Goal: Book appointment/travel/reservation

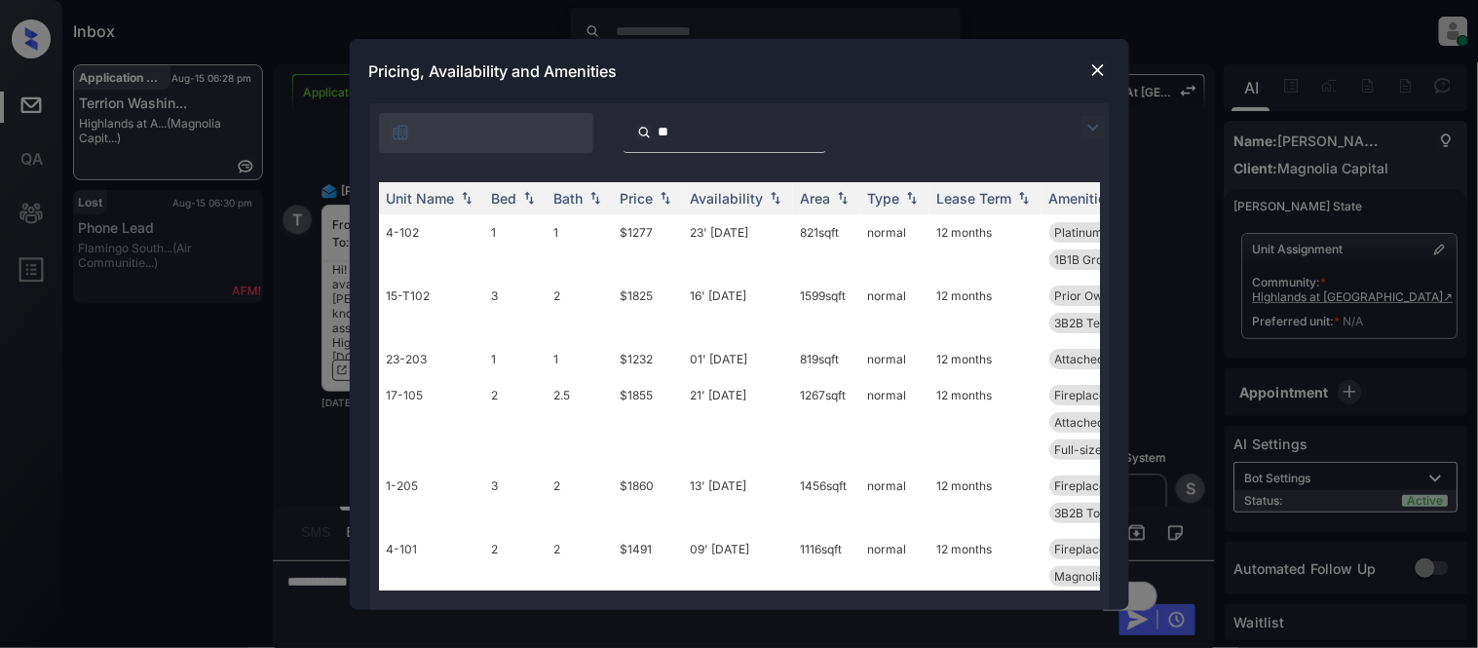
type input "**"
click at [1096, 65] on img at bounding box center [1097, 69] width 19 height 19
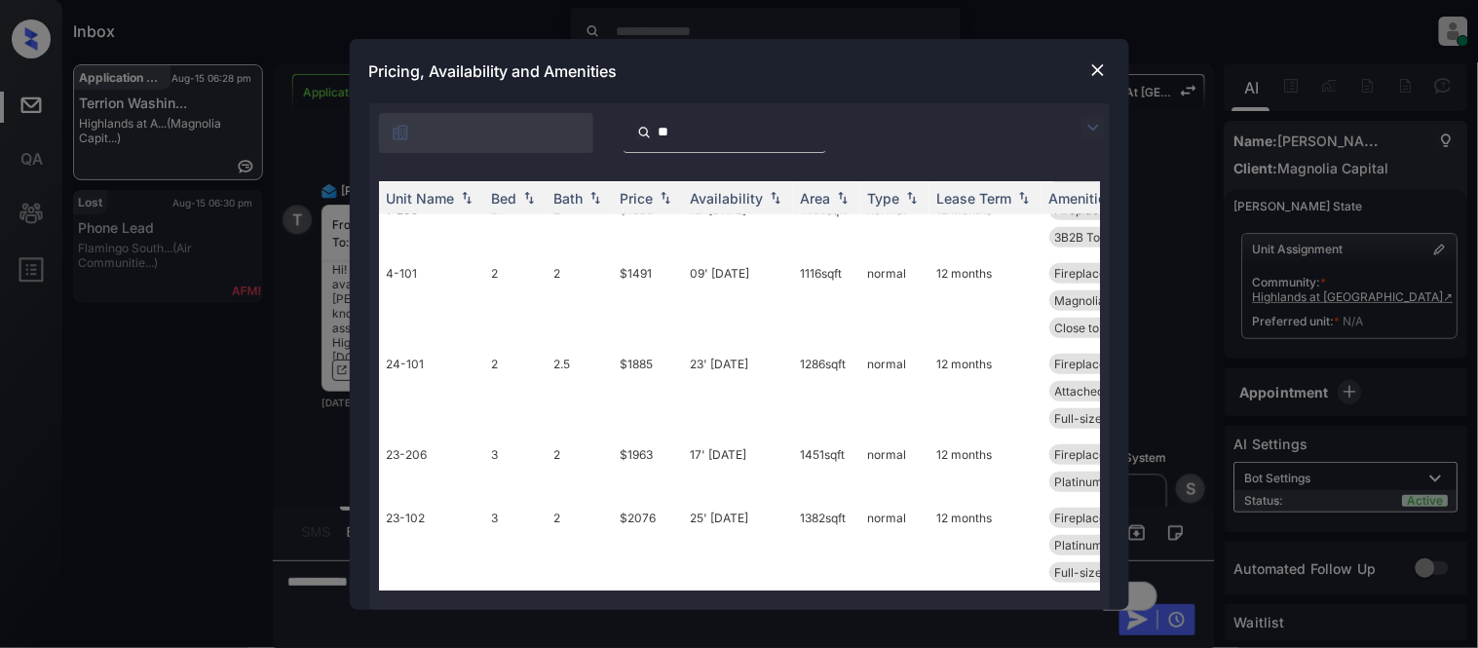
scroll to position [318, 0]
click at [621, 500] on td "$2076" at bounding box center [648, 545] width 70 height 91
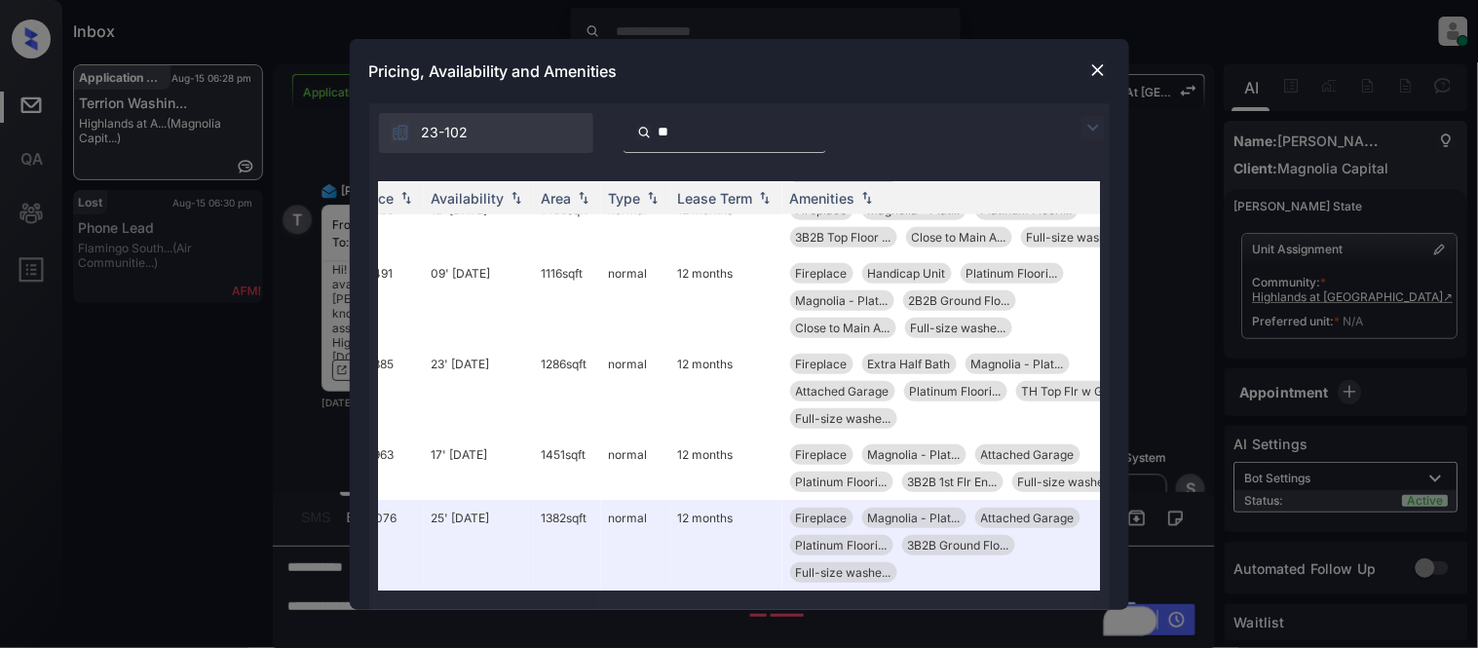
scroll to position [318, 269]
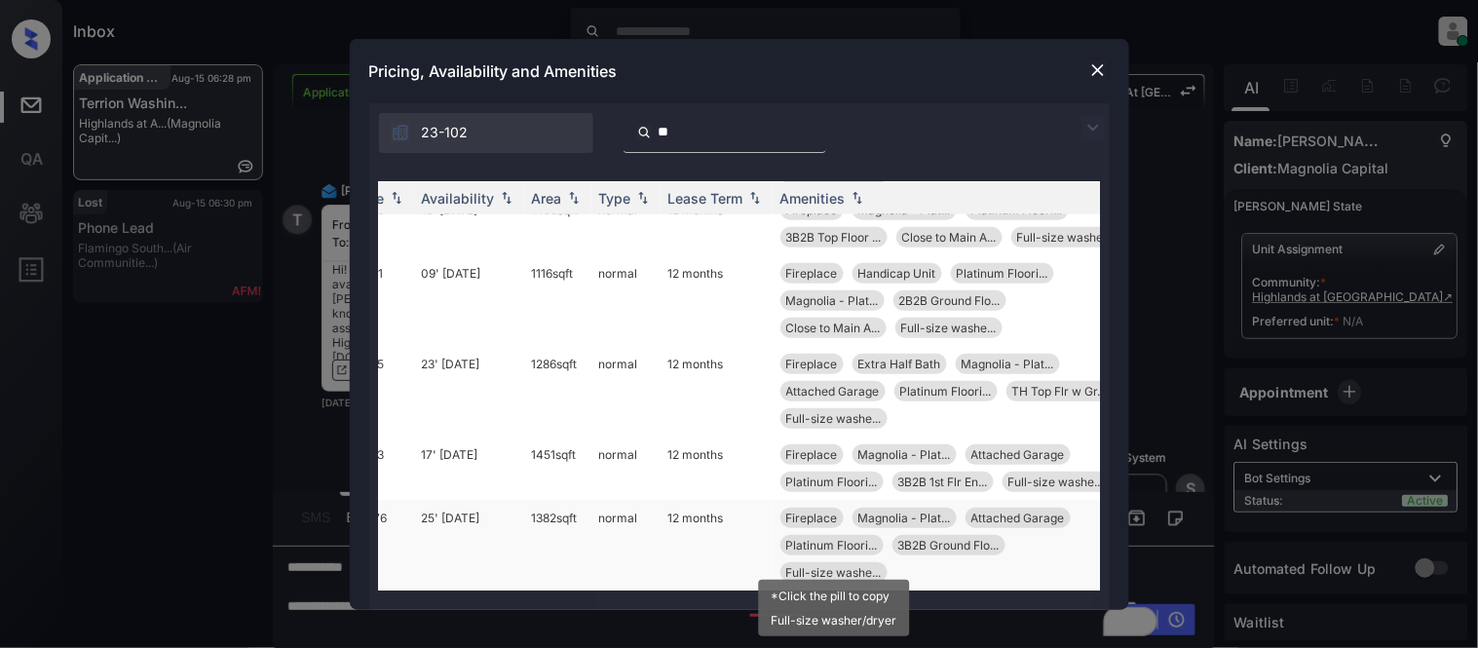
click at [823, 565] on span "Full-size washe..." at bounding box center [833, 572] width 95 height 15
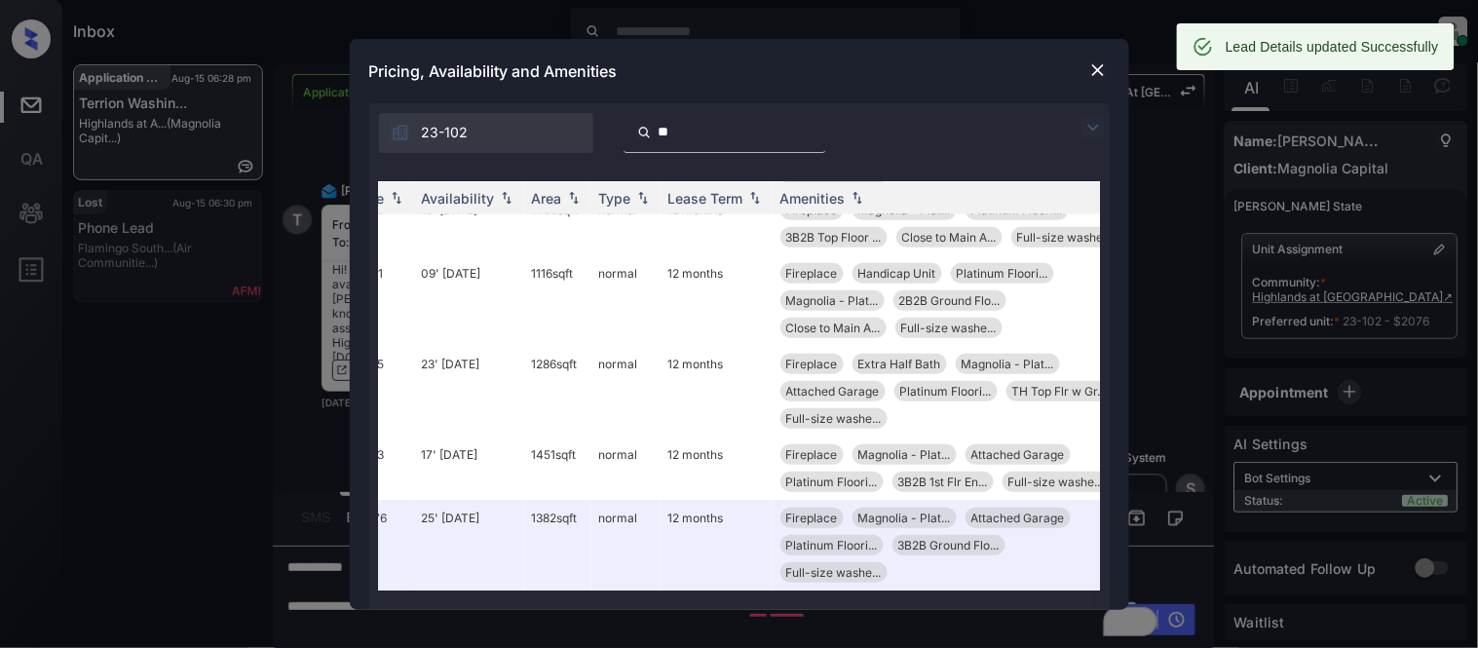
click at [1098, 75] on img at bounding box center [1097, 69] width 19 height 19
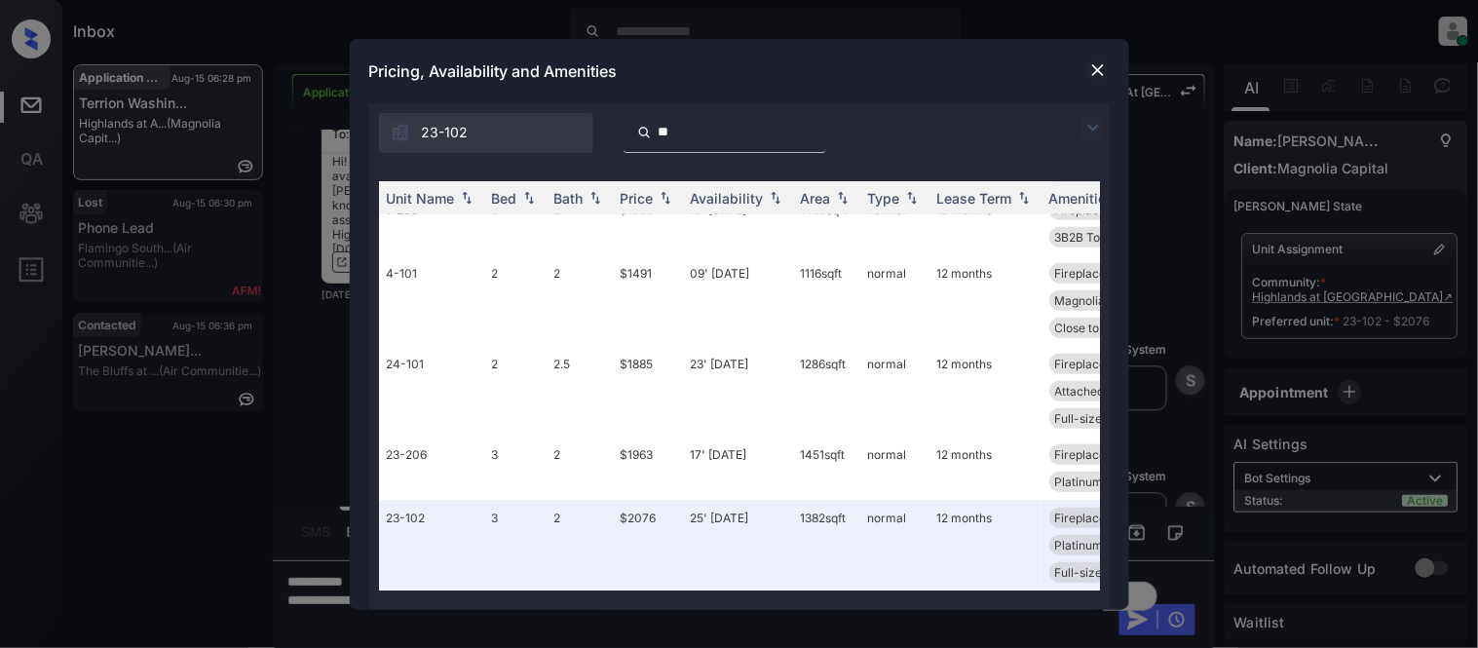
scroll to position [318, 266]
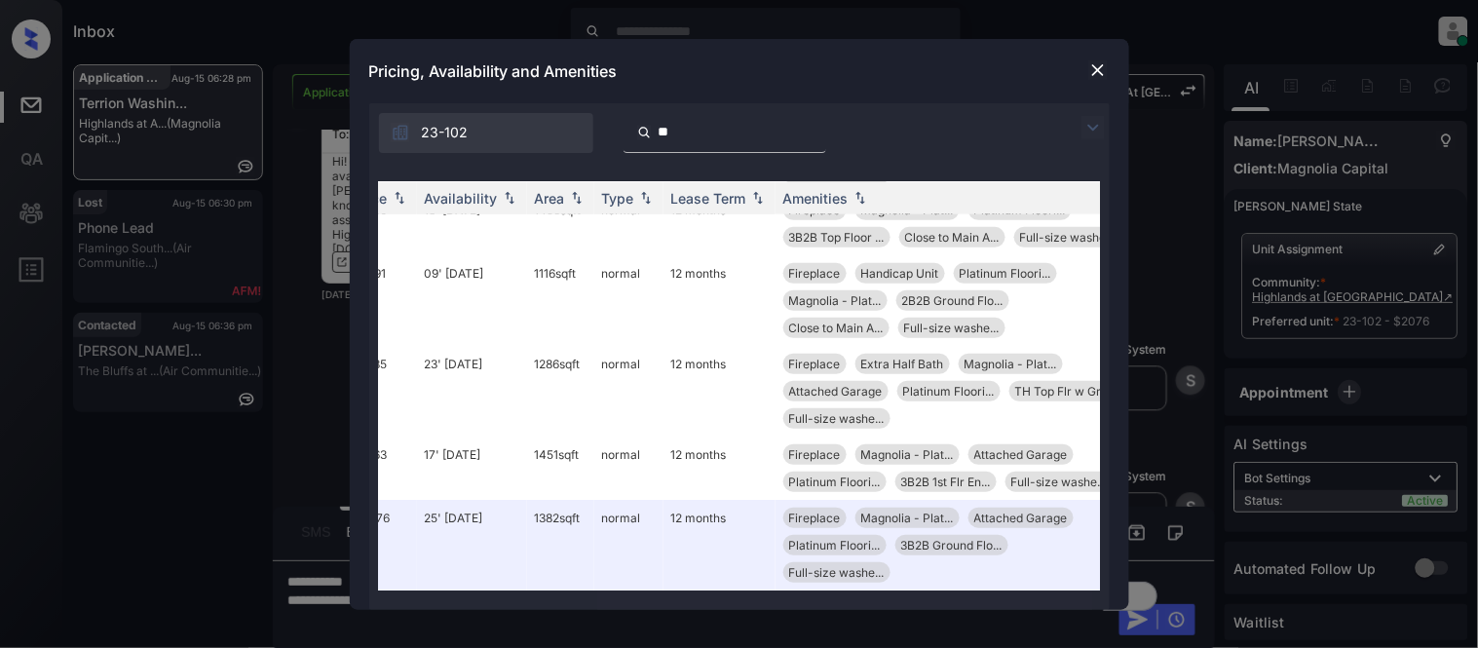
click at [1099, 68] on img at bounding box center [1097, 69] width 19 height 19
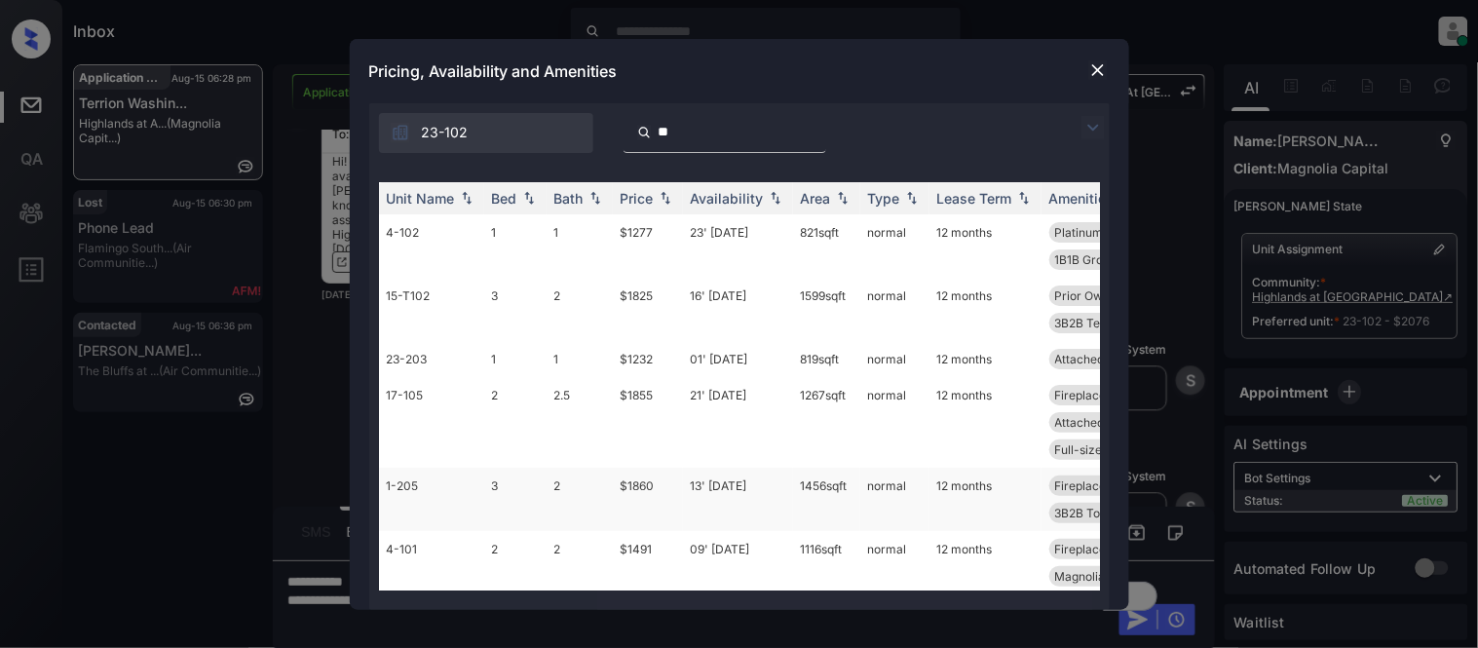
scroll to position [318, 0]
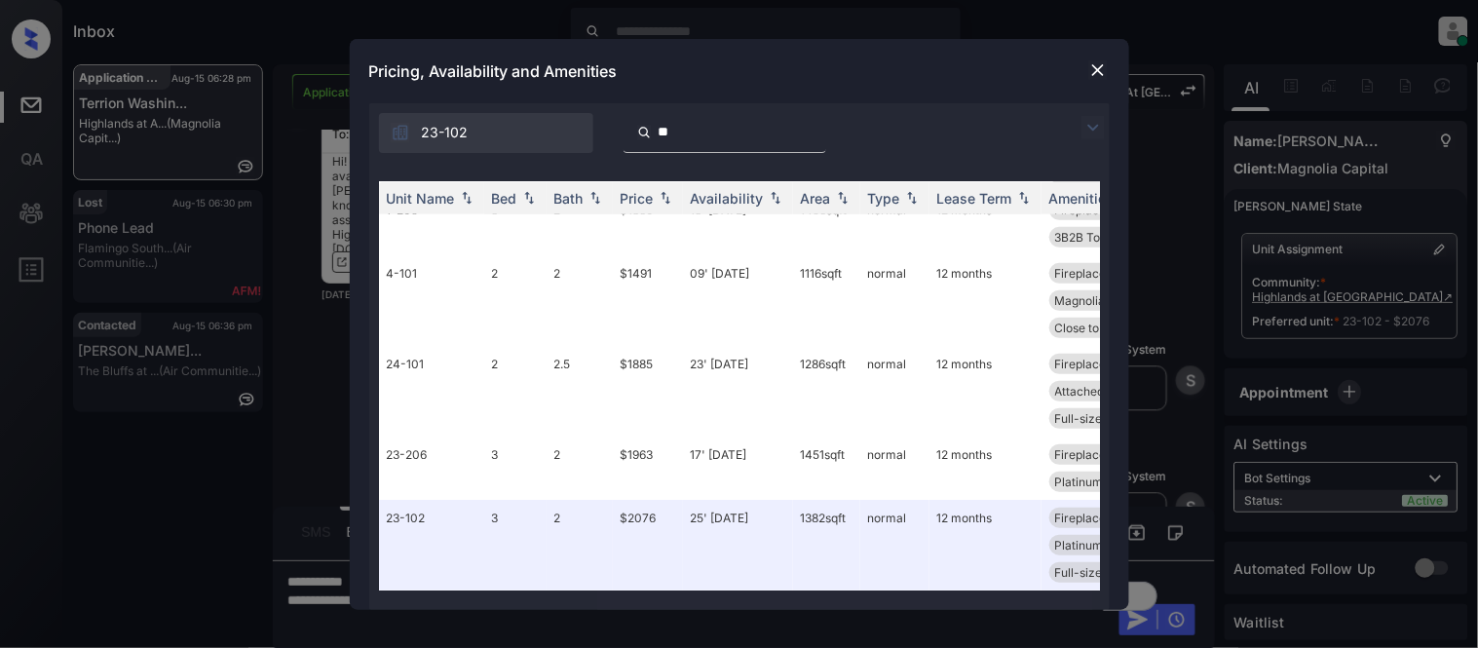
click at [1106, 65] on img at bounding box center [1097, 69] width 19 height 19
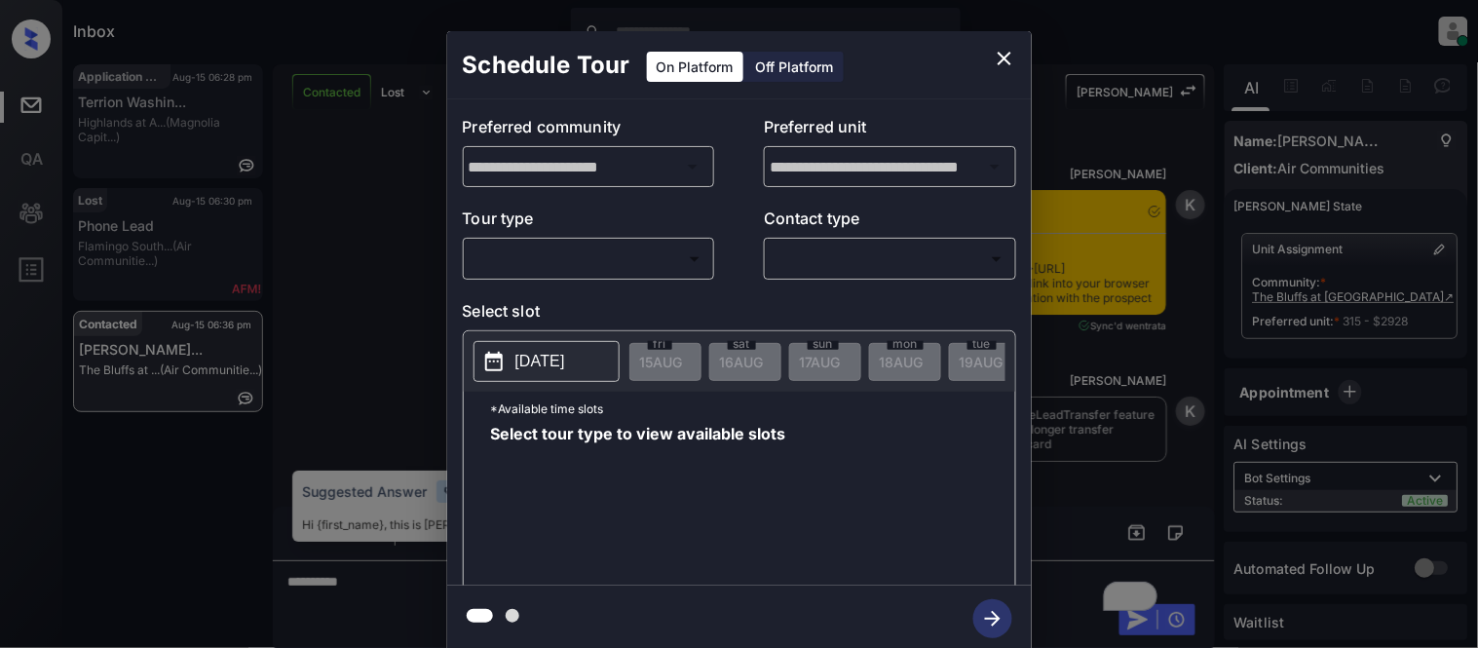
scroll to position [1782, 0]
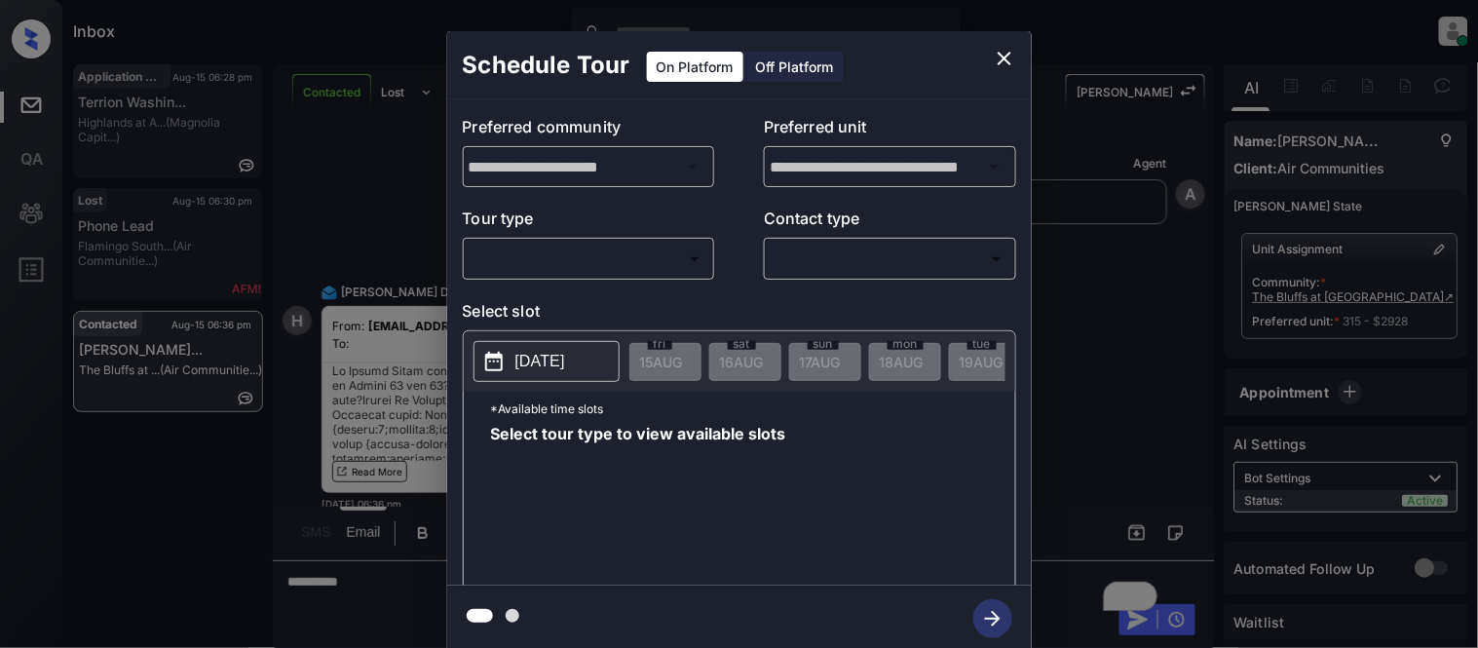
click at [623, 259] on body "Inbox [PERSON_NAME] Cataag Online Set yourself offline Set yourself on break Pr…" at bounding box center [739, 324] width 1478 height 648
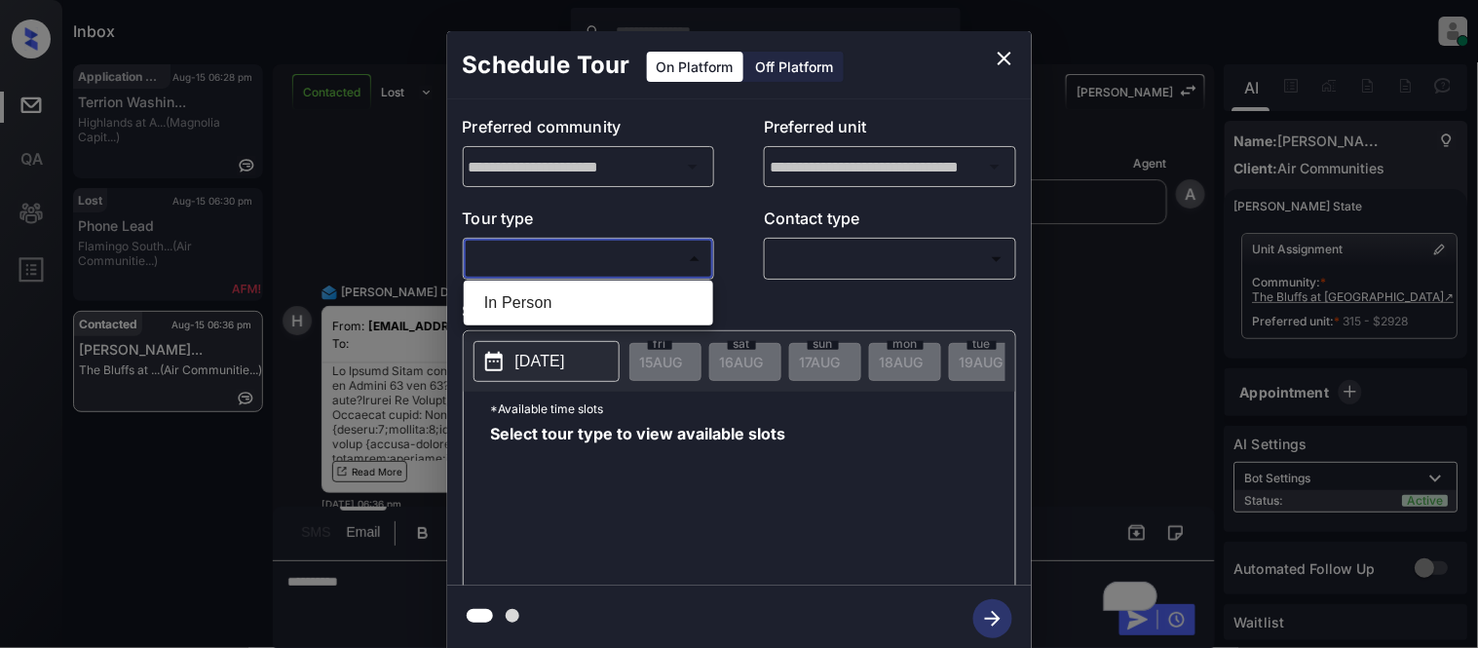
click at [602, 299] on li "In Person" at bounding box center [589, 302] width 240 height 35
type input "********"
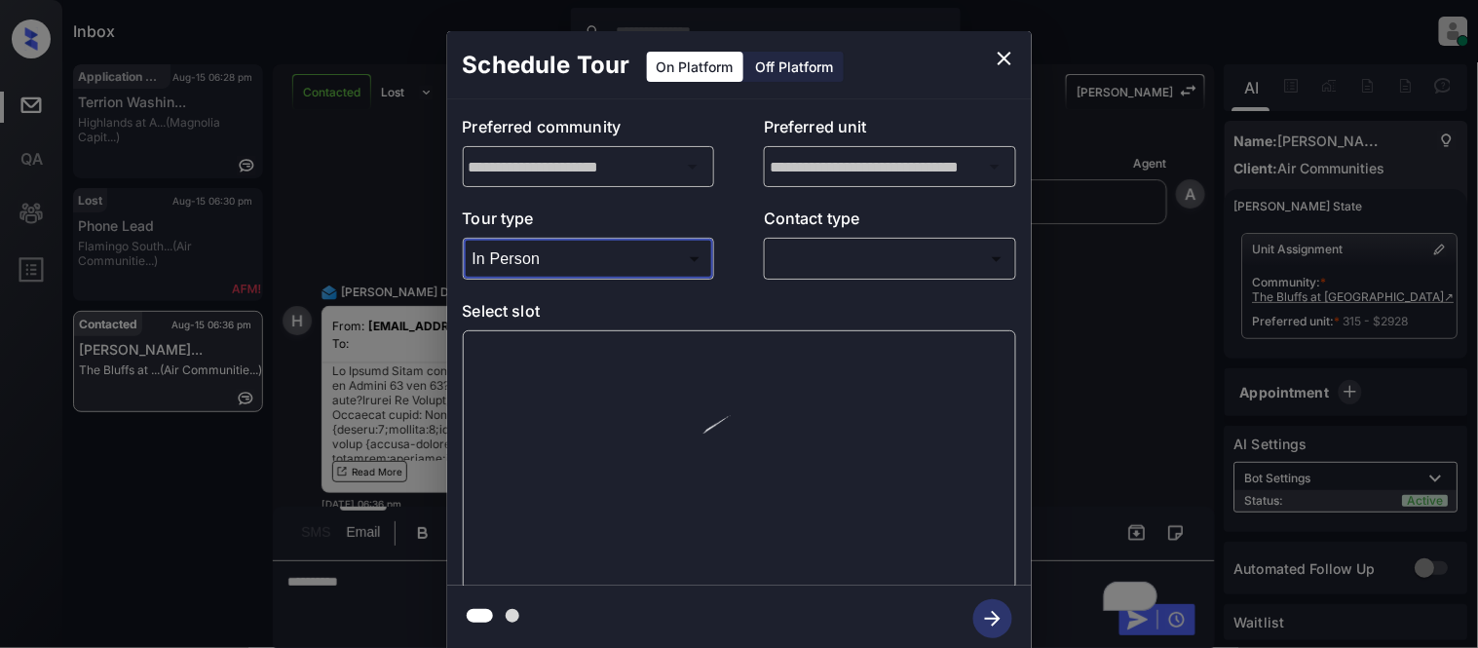
click at [906, 281] on div "**********" at bounding box center [739, 342] width 584 height 486
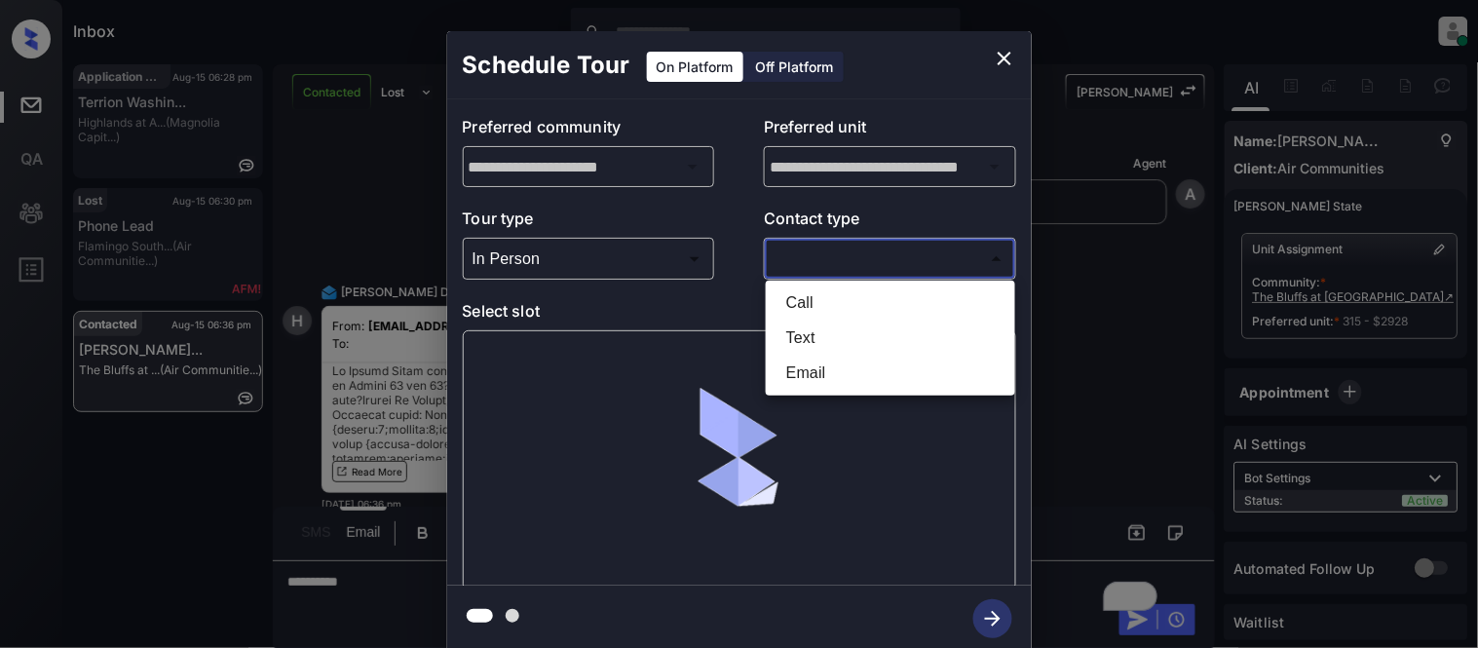
click at [849, 246] on body "Inbox Kristina Cataag Online Set yourself offline Set yourself on break Profile…" at bounding box center [739, 324] width 1478 height 648
click at [807, 336] on li "Text" at bounding box center [890, 337] width 240 height 35
type input "****"
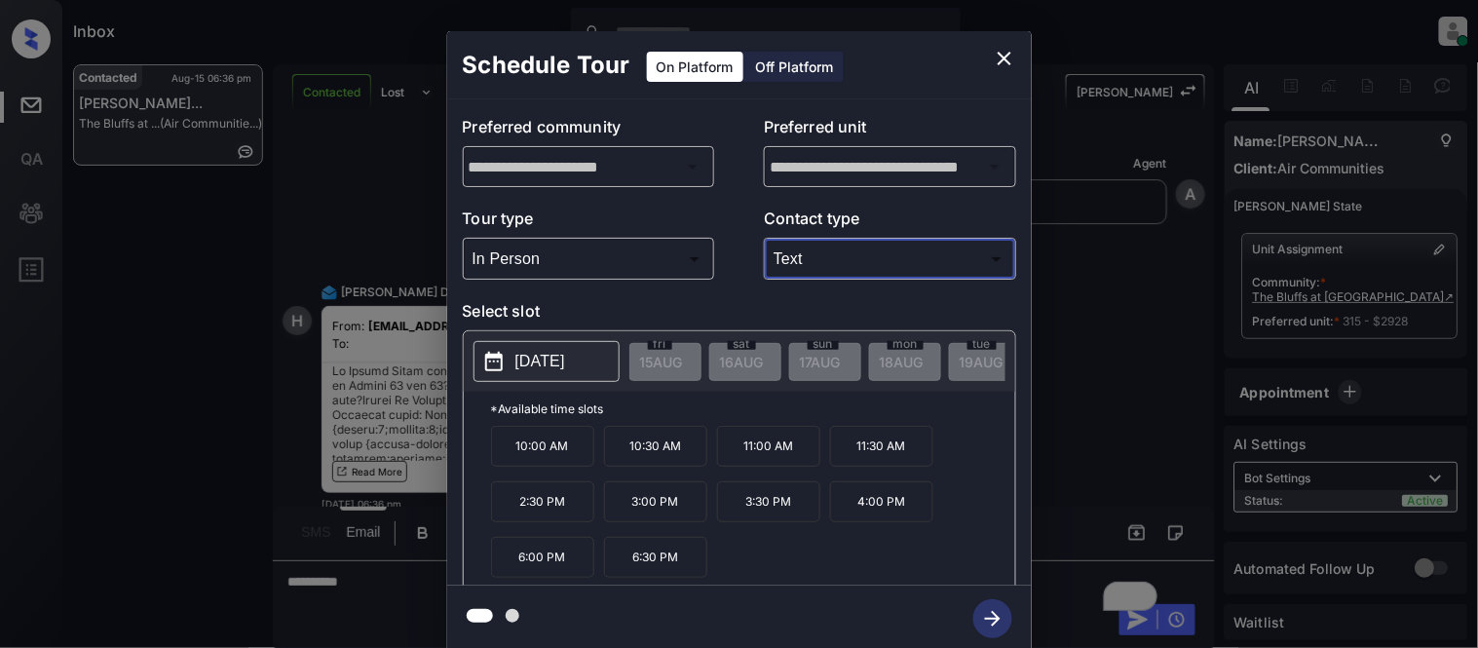
click at [609, 249] on body "Inbox [PERSON_NAME] Cataag Online Set yourself offline Set yourself on break Pr…" at bounding box center [739, 324] width 1478 height 648
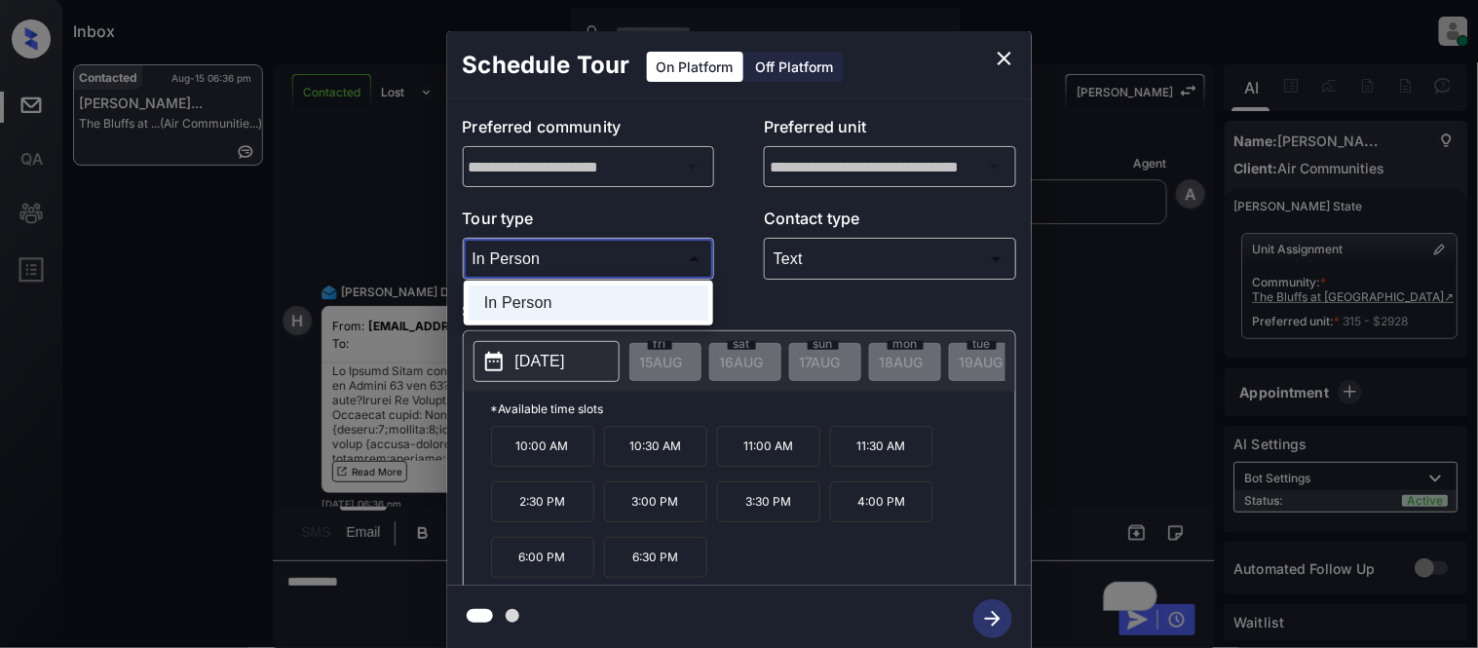
click at [628, 309] on li "In Person" at bounding box center [589, 302] width 240 height 35
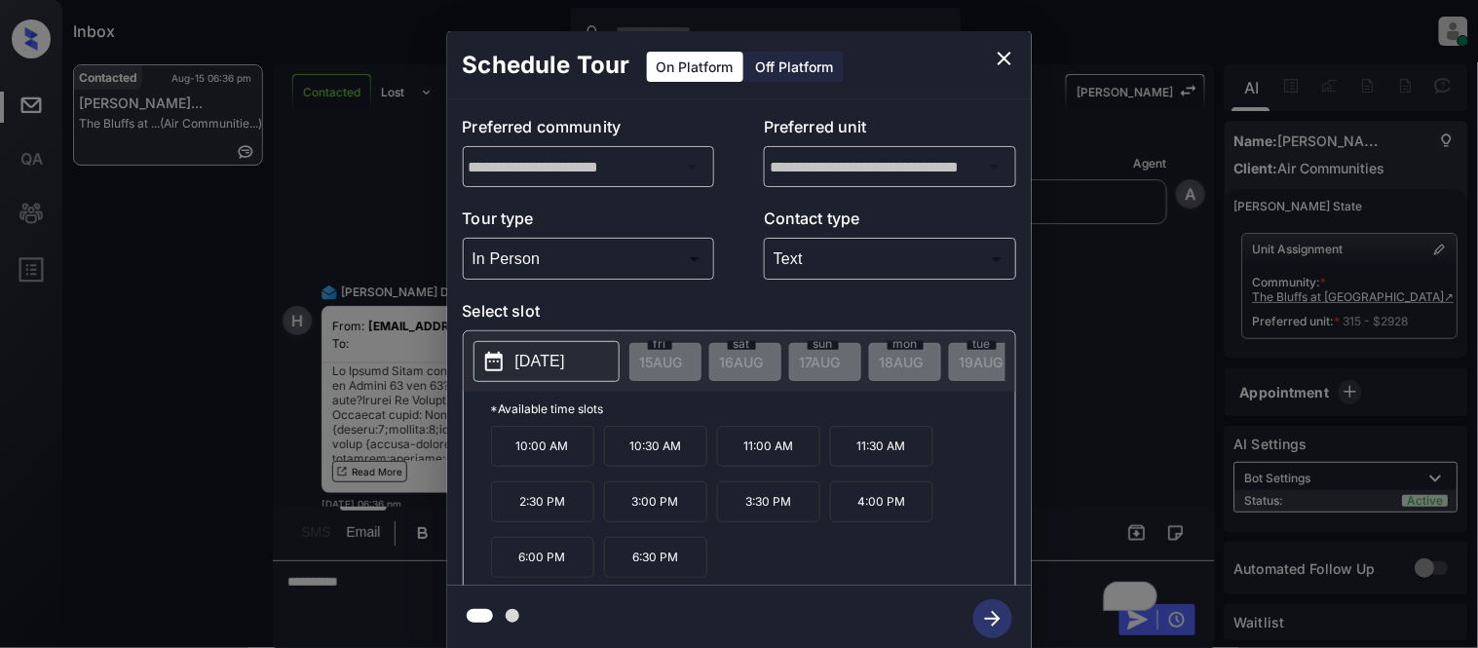
click at [557, 382] on button "[DATE]" at bounding box center [546, 361] width 146 height 41
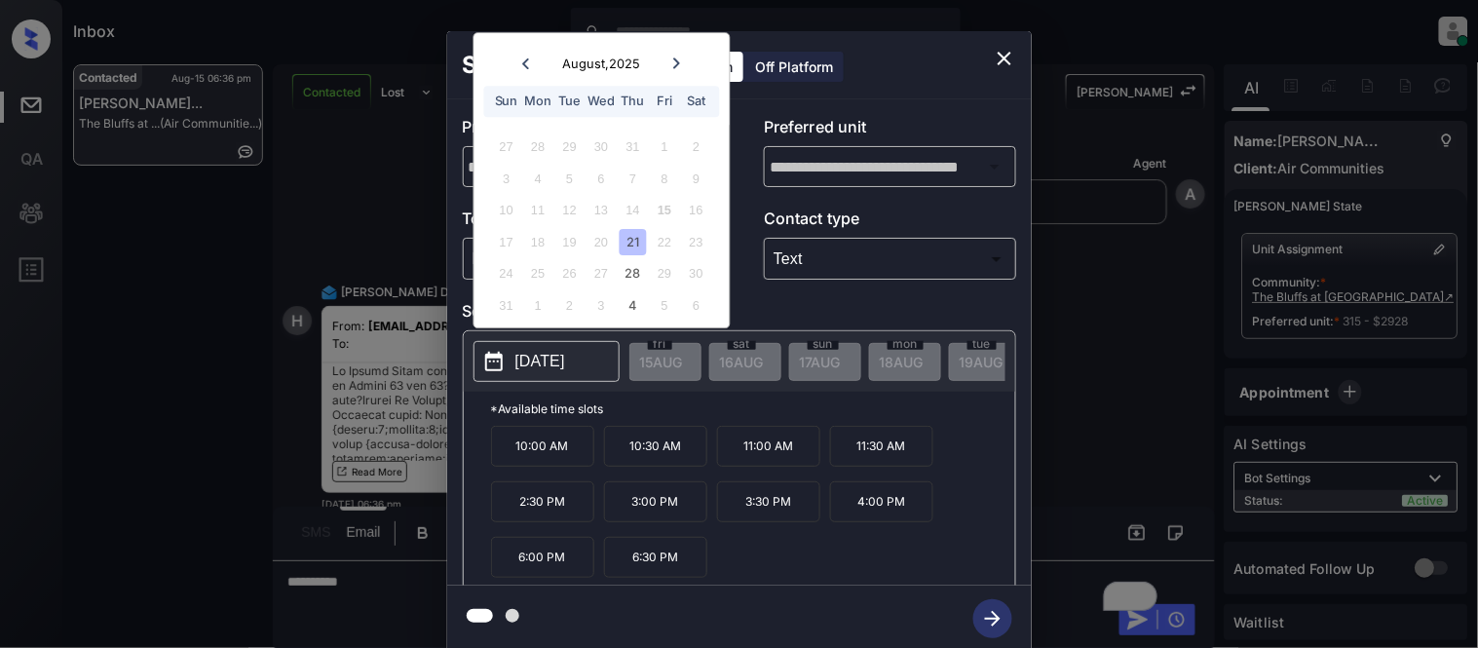
click at [563, 364] on p "[DATE]" at bounding box center [540, 361] width 50 height 23
click at [654, 245] on div "22" at bounding box center [665, 242] width 26 height 26
click at [996, 64] on icon "close" at bounding box center [1004, 58] width 23 height 23
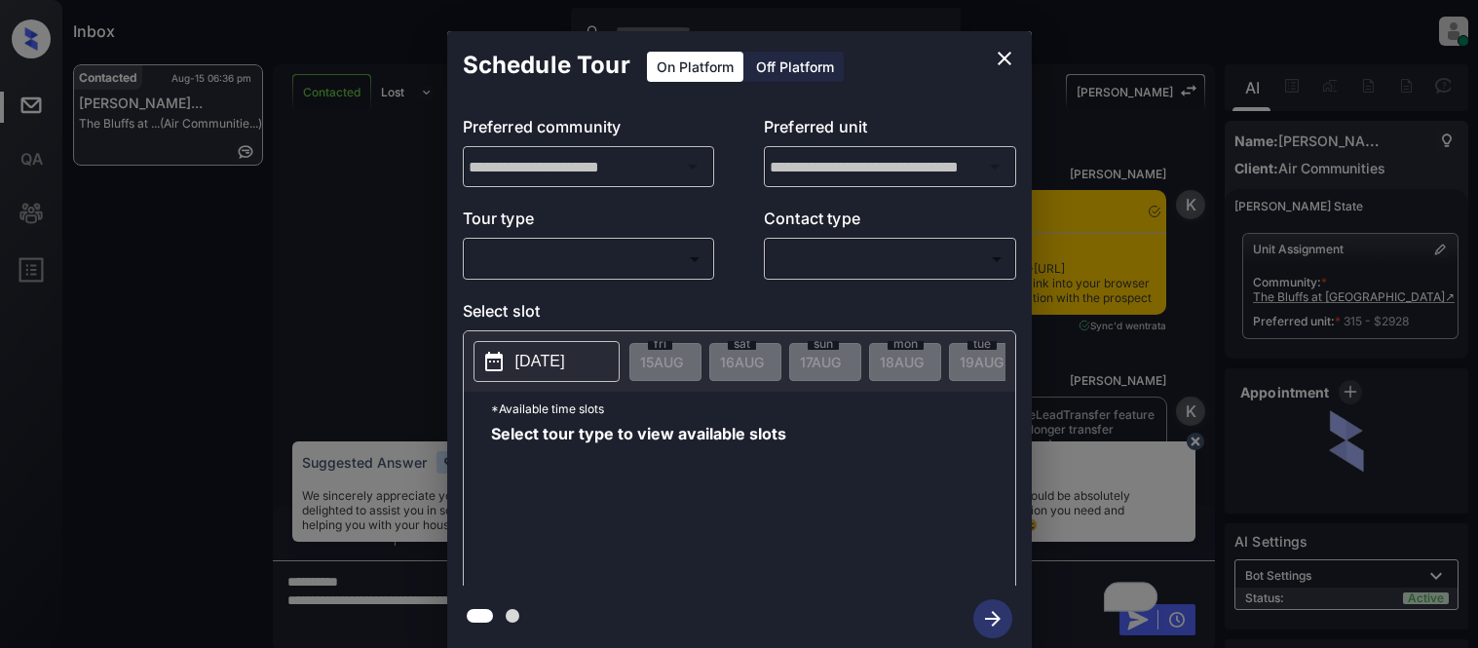
click at [517, 255] on body "Inbox [PERSON_NAME] Cataag Online Set yourself offline Set yourself on break Pr…" at bounding box center [739, 324] width 1478 height 648
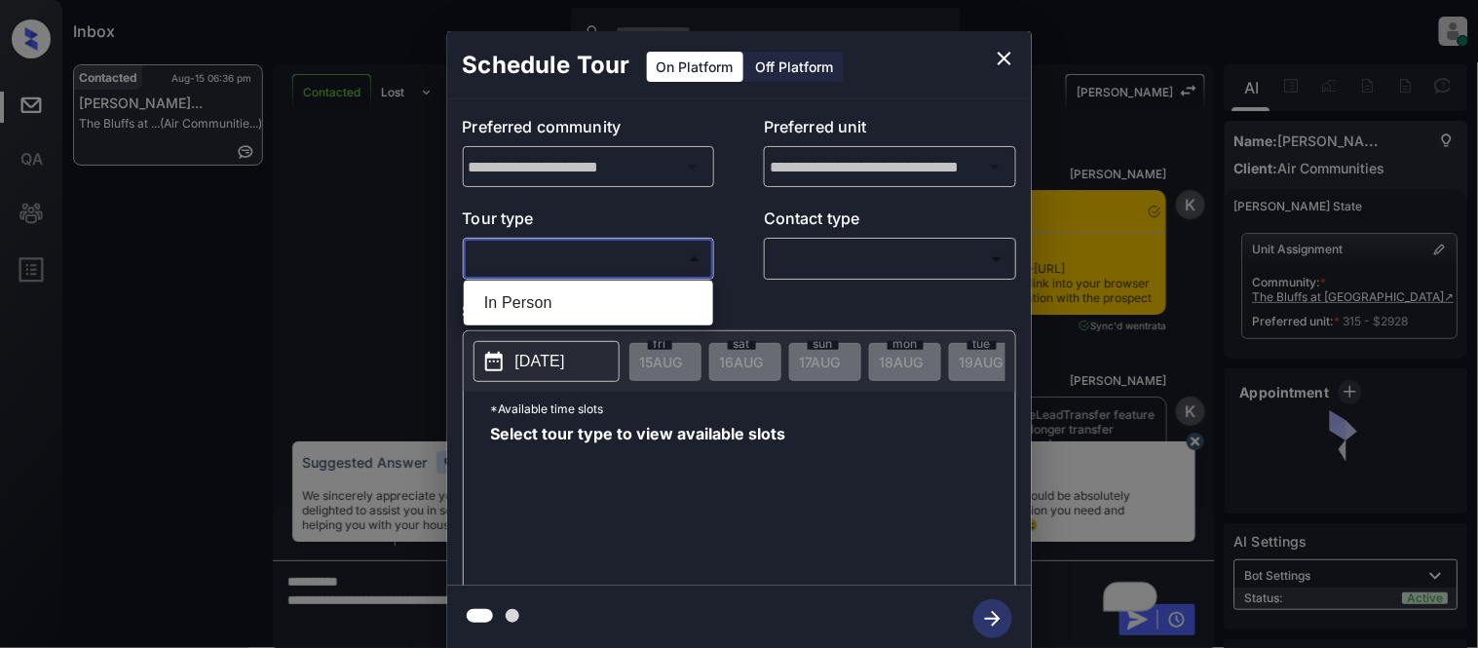
click at [500, 312] on li "In Person" at bounding box center [589, 302] width 240 height 35
type input "********"
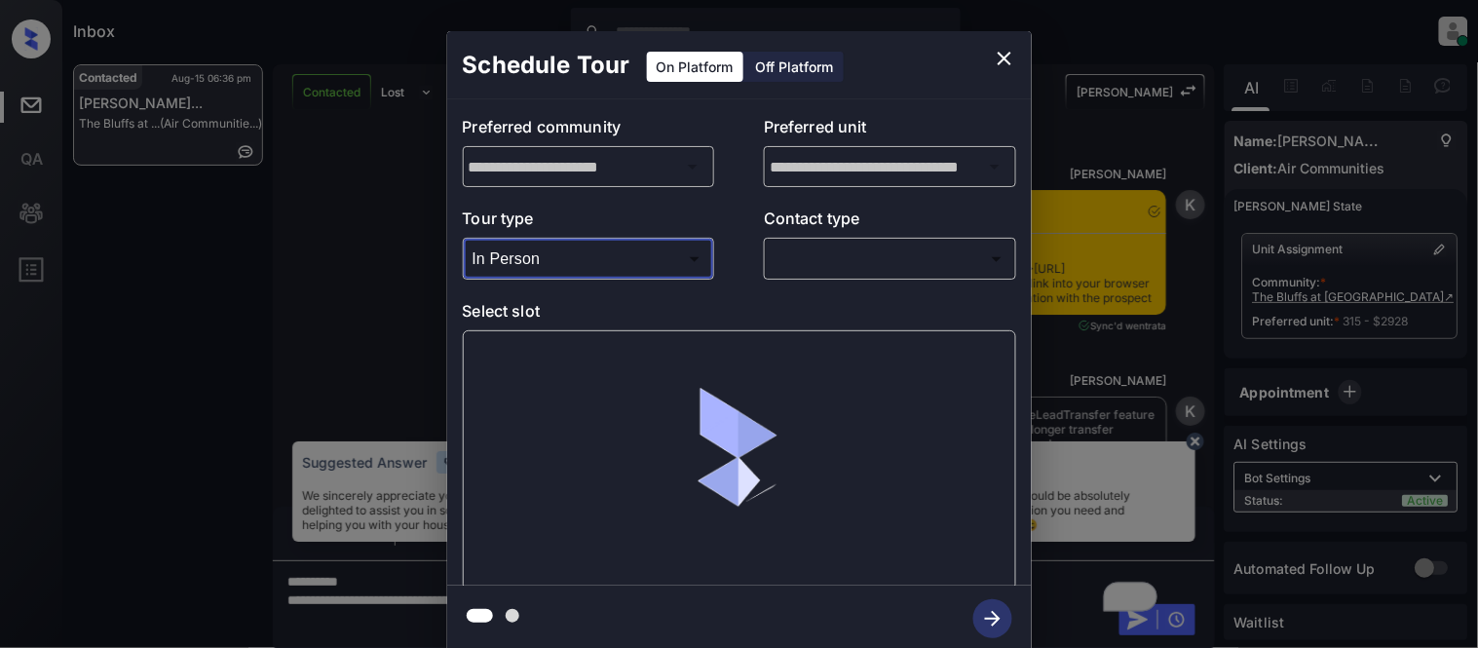
scroll to position [1782, 0]
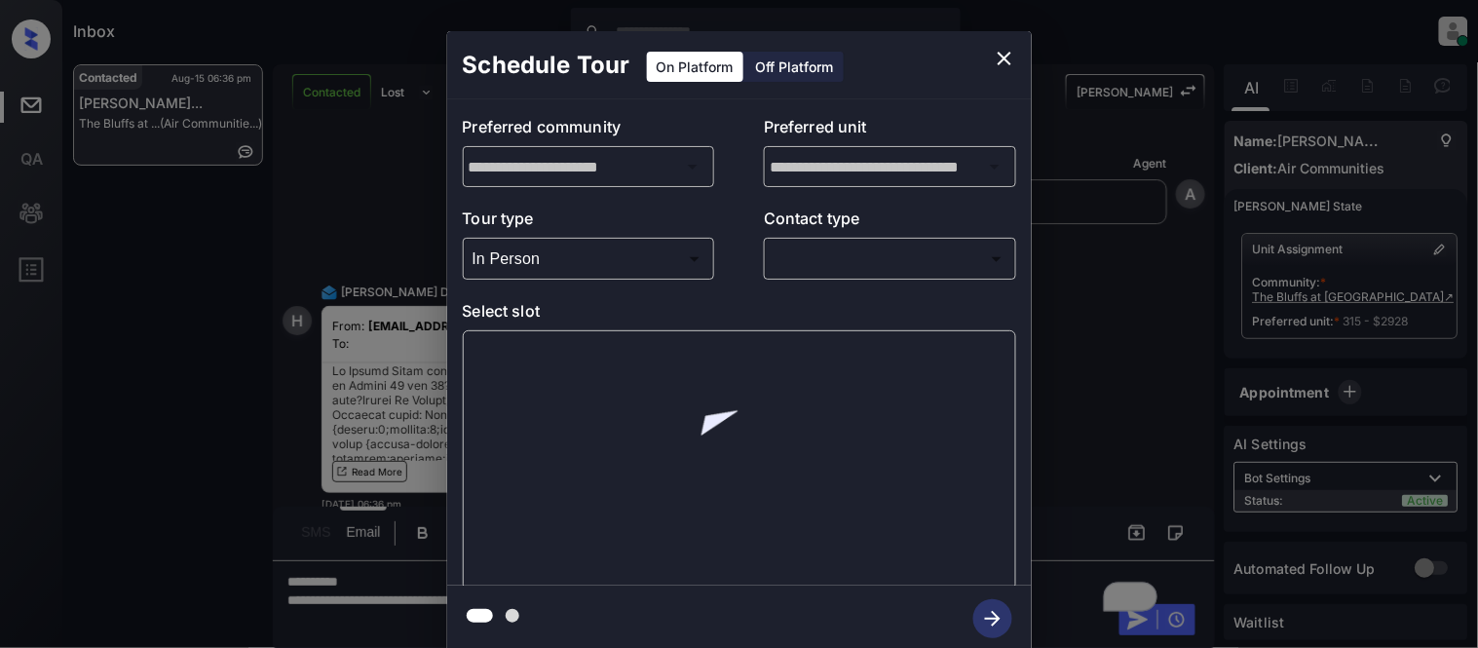
click at [839, 256] on body "Inbox [PERSON_NAME] Cataag Online Set yourself offline Set yourself on break Pr…" at bounding box center [739, 324] width 1478 height 648
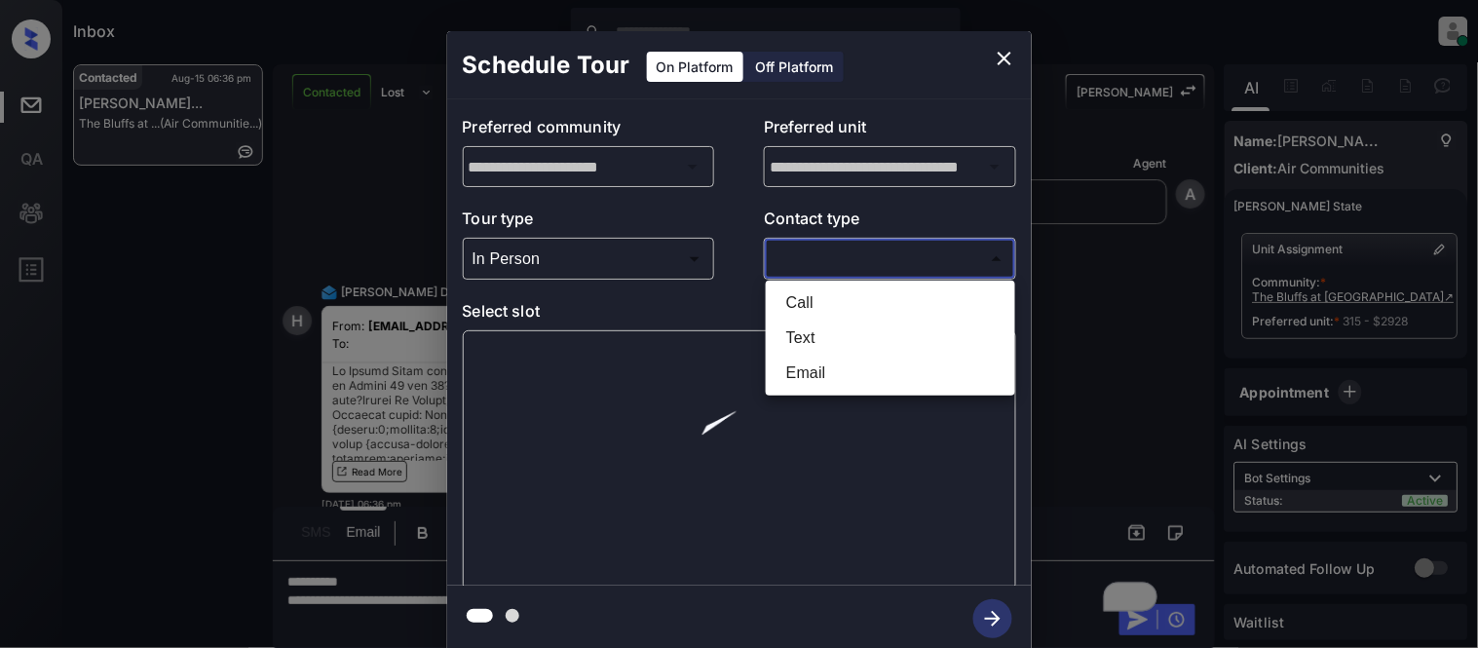
click at [833, 335] on li "Text" at bounding box center [890, 337] width 240 height 35
type input "****"
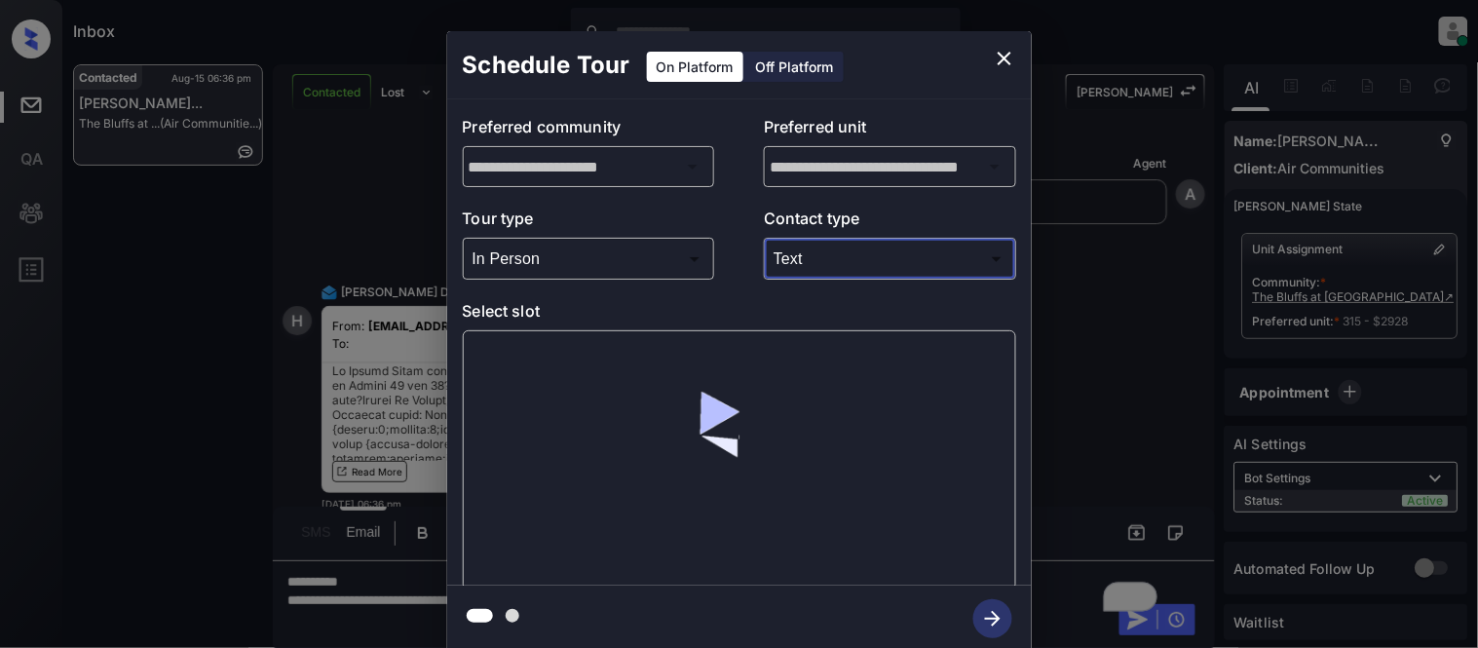
click at [538, 360] on div at bounding box center [739, 460] width 553 height 260
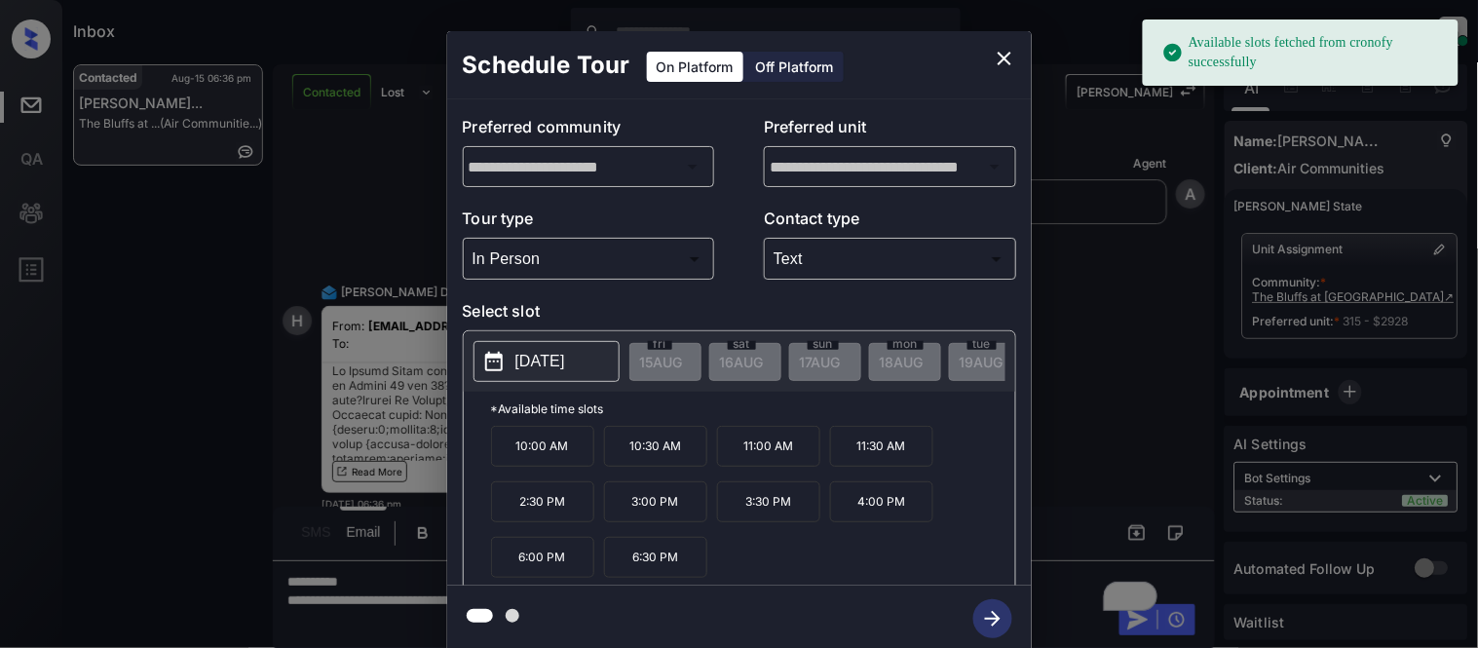
click at [538, 360] on p "[DATE]" at bounding box center [540, 361] width 50 height 23
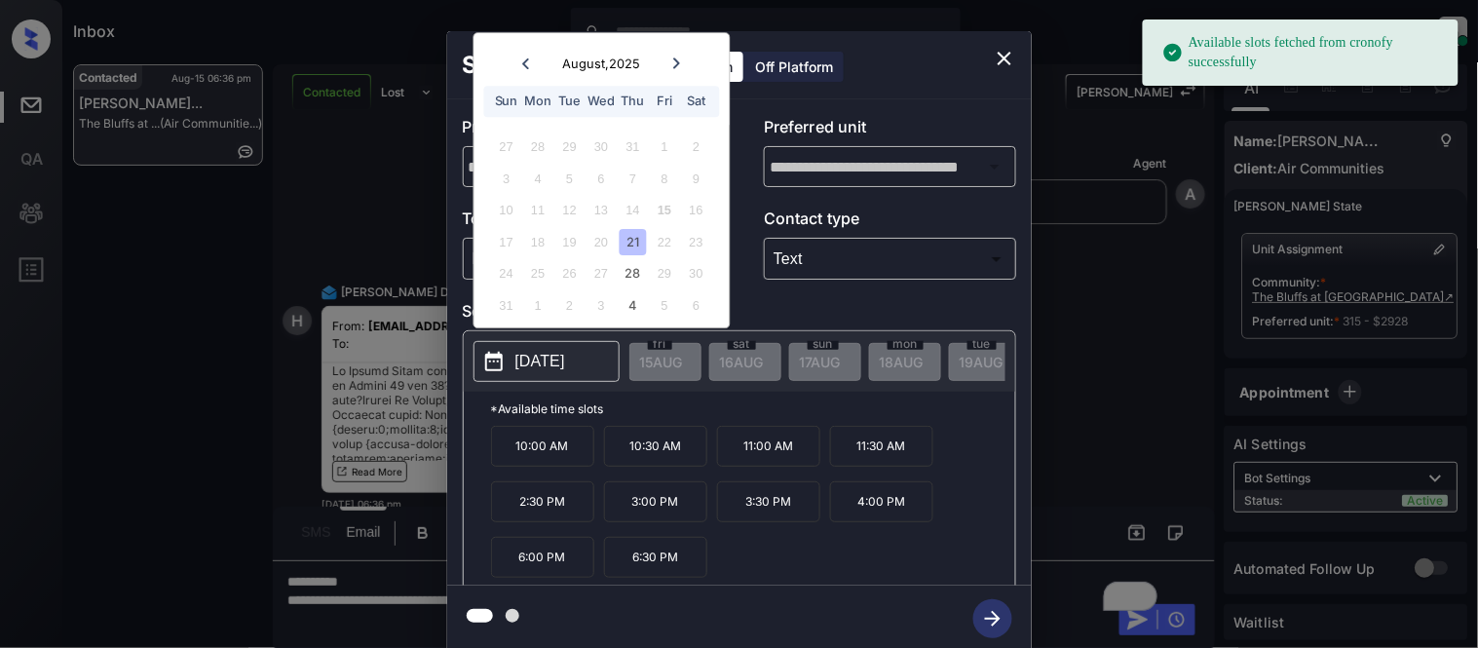
click at [623, 238] on div "21" at bounding box center [632, 242] width 26 height 26
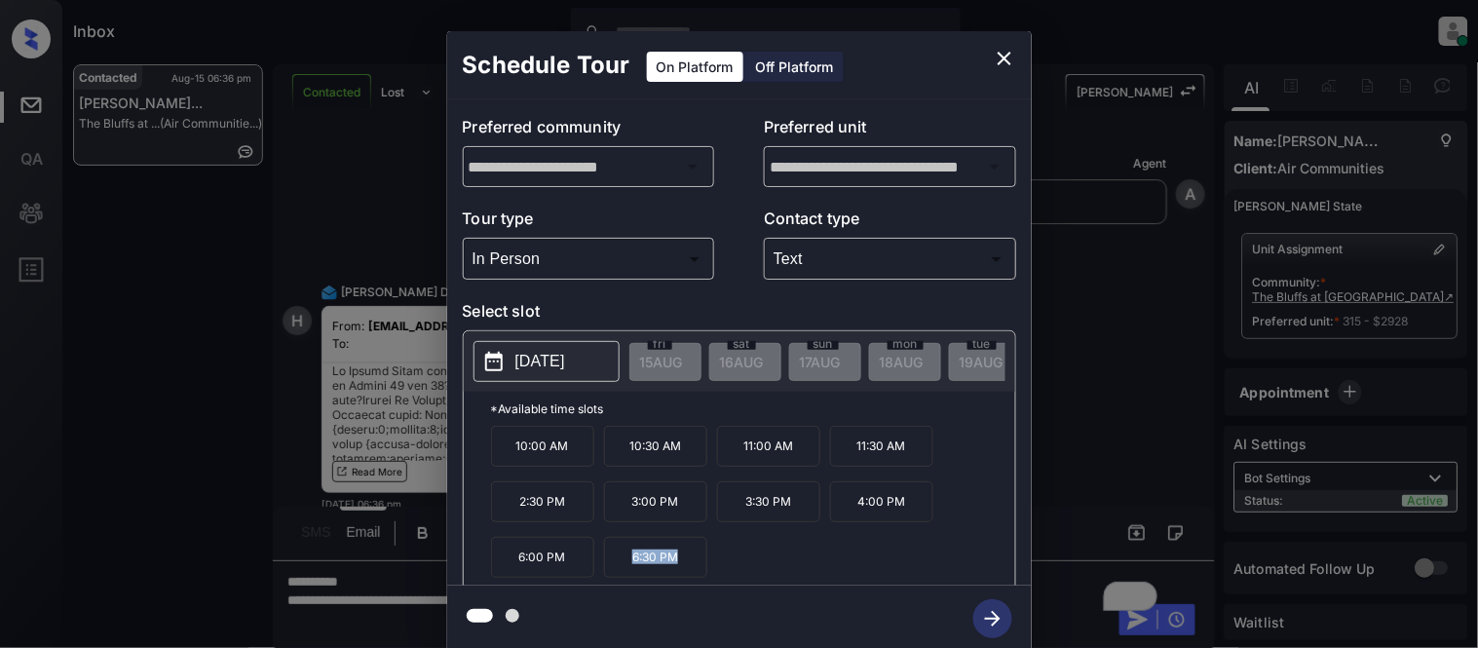
drag, startPoint x: 611, startPoint y: 582, endPoint x: 690, endPoint y: 572, distance: 79.6
click at [690, 572] on p "6:30 PM" at bounding box center [655, 557] width 103 height 41
click at [990, 62] on button "close" at bounding box center [1004, 58] width 39 height 39
